Goal: Communication & Community: Answer question/provide support

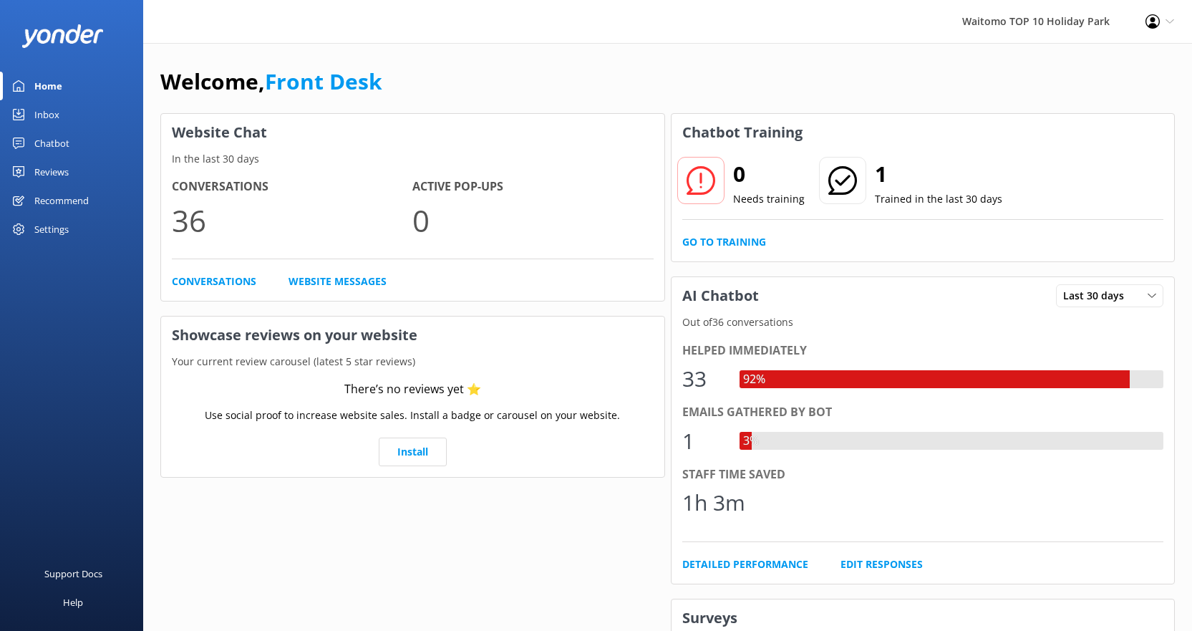
click at [45, 108] on div "Inbox" at bounding box center [46, 114] width 25 height 29
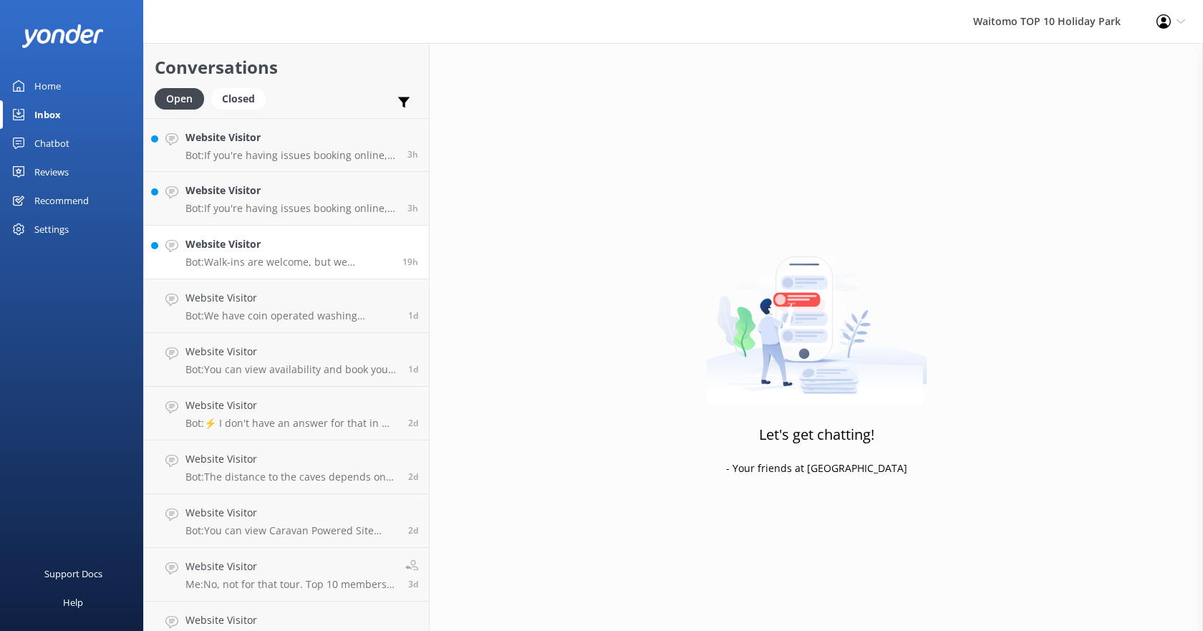
click at [235, 249] on h4 "Website Visitor" at bounding box center [288, 244] width 206 height 16
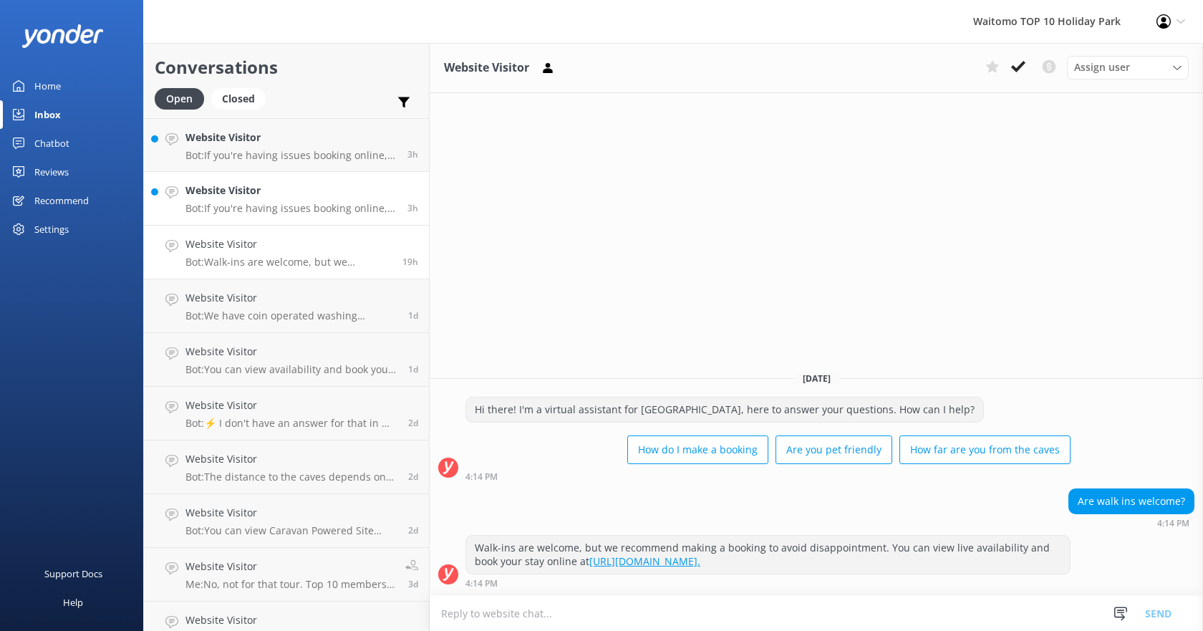
click at [337, 200] on div "Website Visitor Bot: If you're having issues booking online, please contact [EM…" at bounding box center [290, 198] width 211 height 31
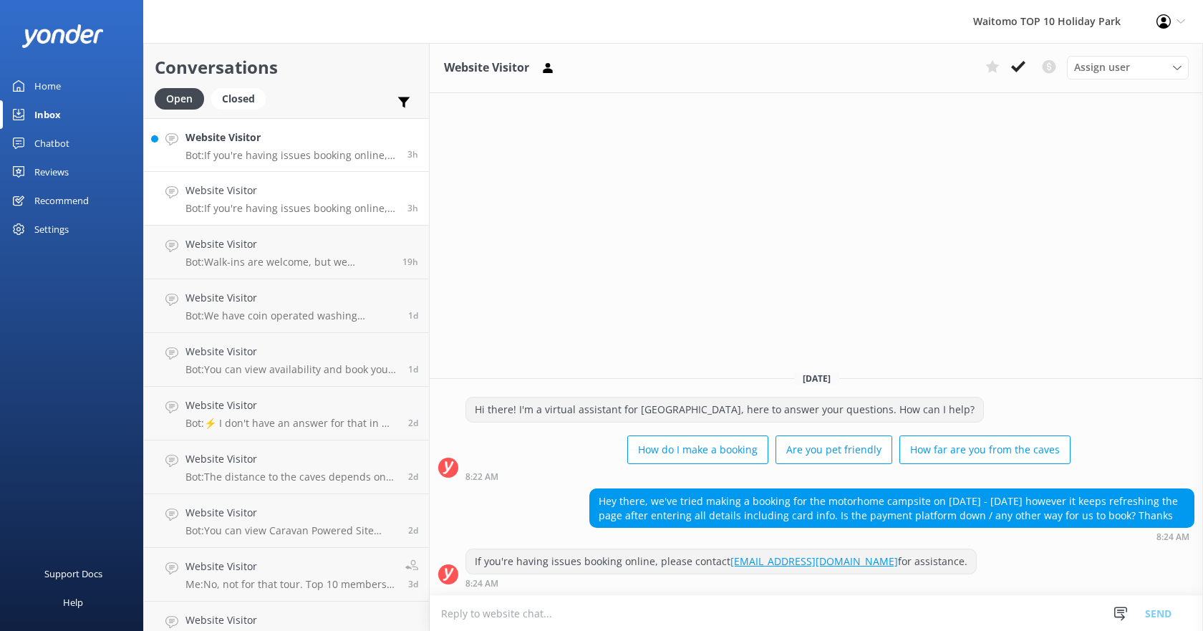
click at [296, 145] on h4 "Website Visitor" at bounding box center [290, 138] width 211 height 16
